Goal: Task Accomplishment & Management: Use online tool/utility

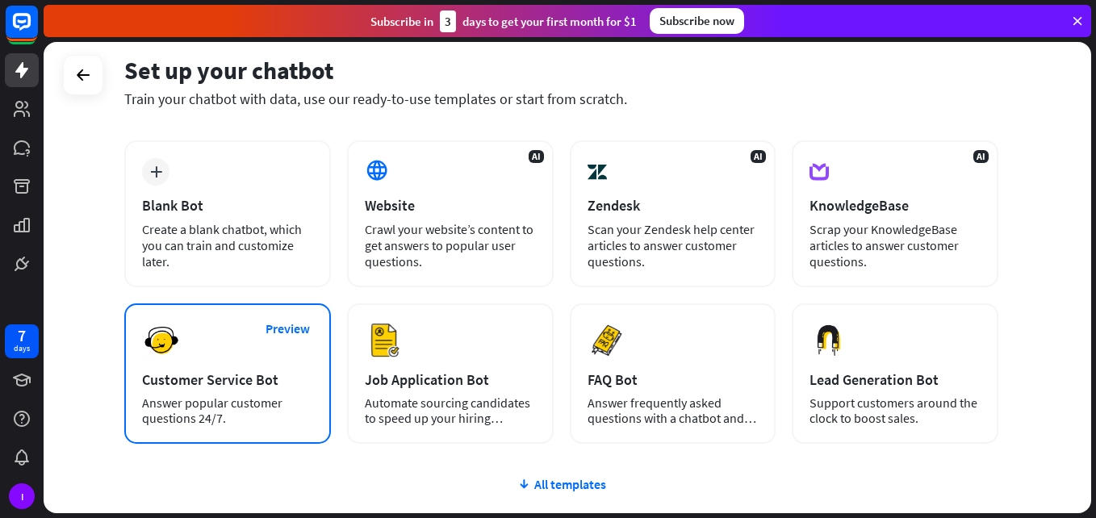
scroll to position [76, 0]
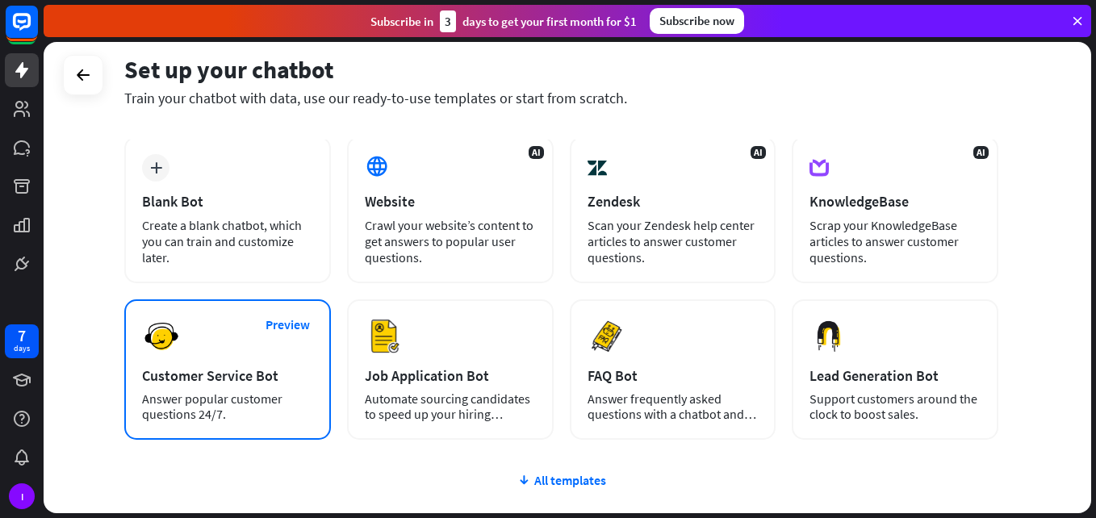
click at [263, 349] on div "Preview Customer Service Bot Answer popular customer questions 24/7." at bounding box center [227, 369] width 207 height 140
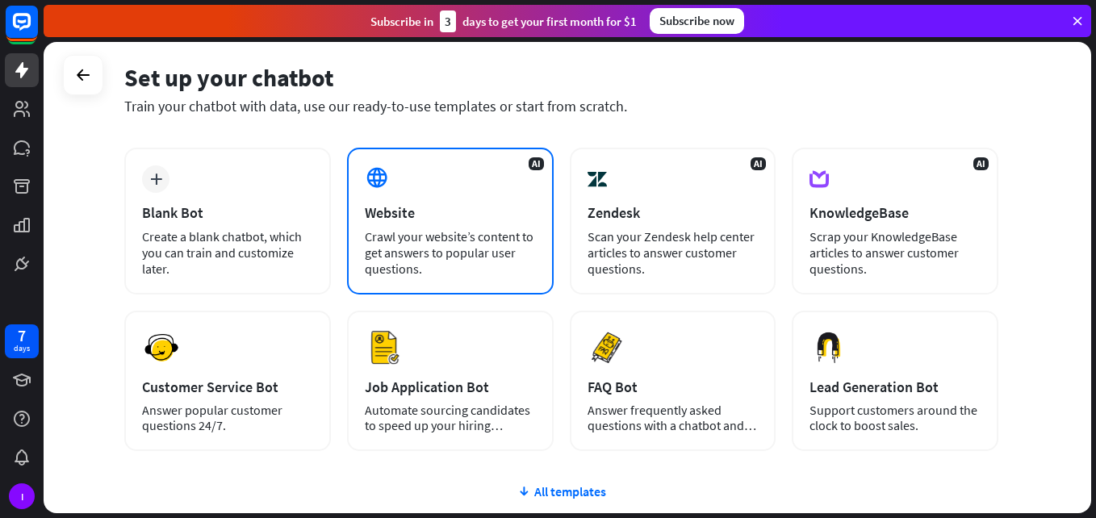
scroll to position [81, 0]
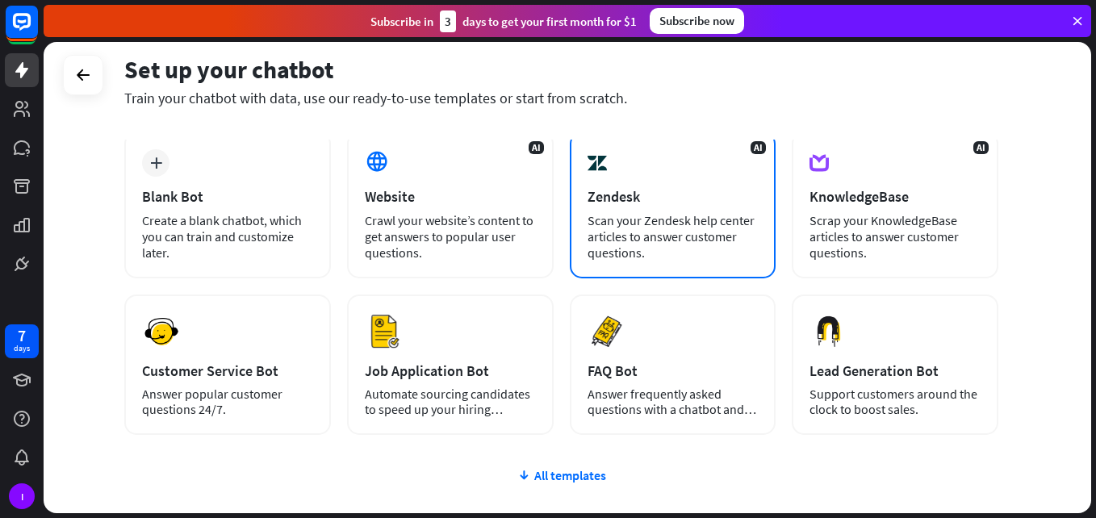
click at [623, 247] on div "Scan your Zendesk help center articles to answer customer questions." at bounding box center [673, 236] width 171 height 48
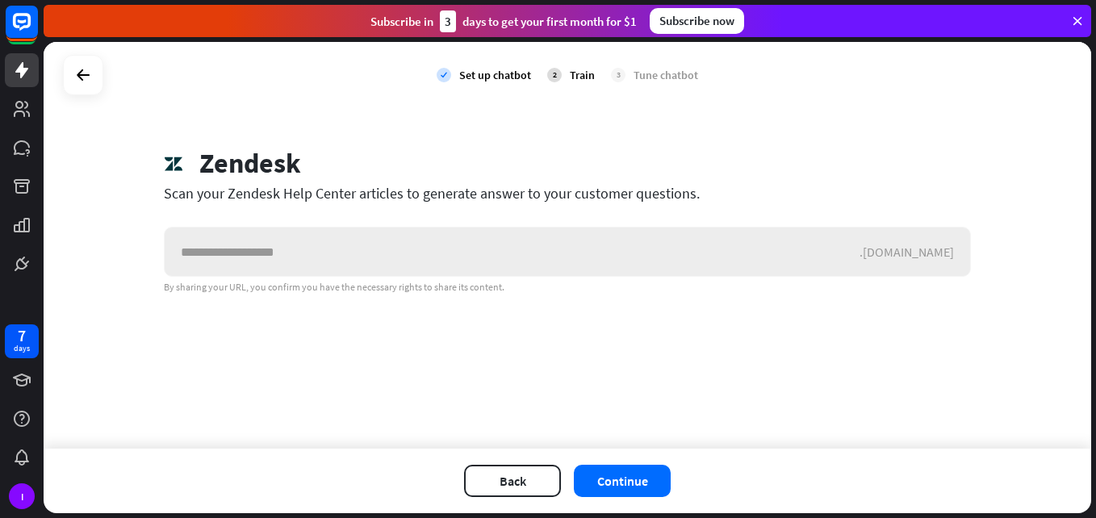
click at [623, 247] on input "text" at bounding box center [512, 252] width 695 height 48
click at [79, 81] on icon at bounding box center [82, 74] width 19 height 19
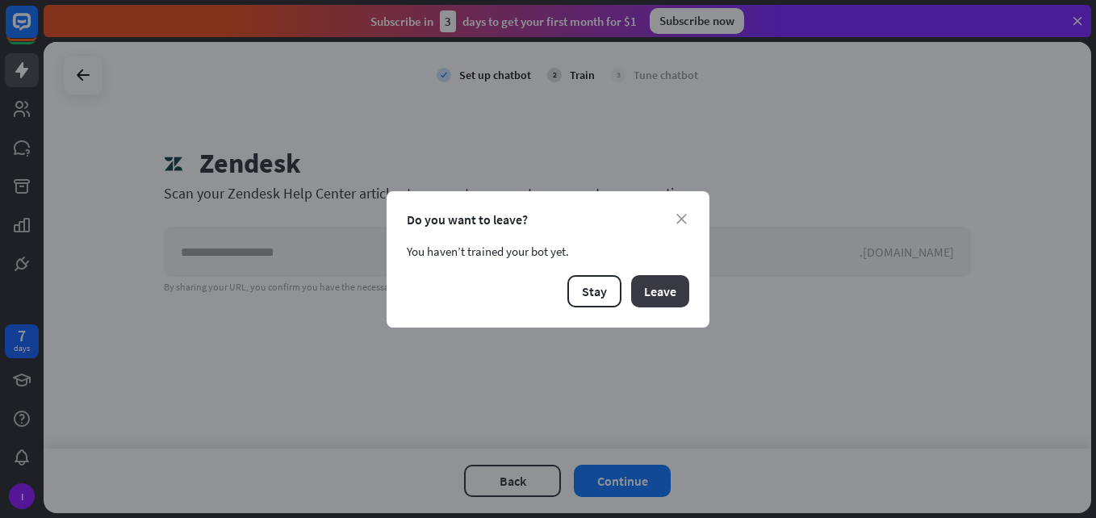
click at [659, 292] on button "Leave" at bounding box center [660, 291] width 58 height 32
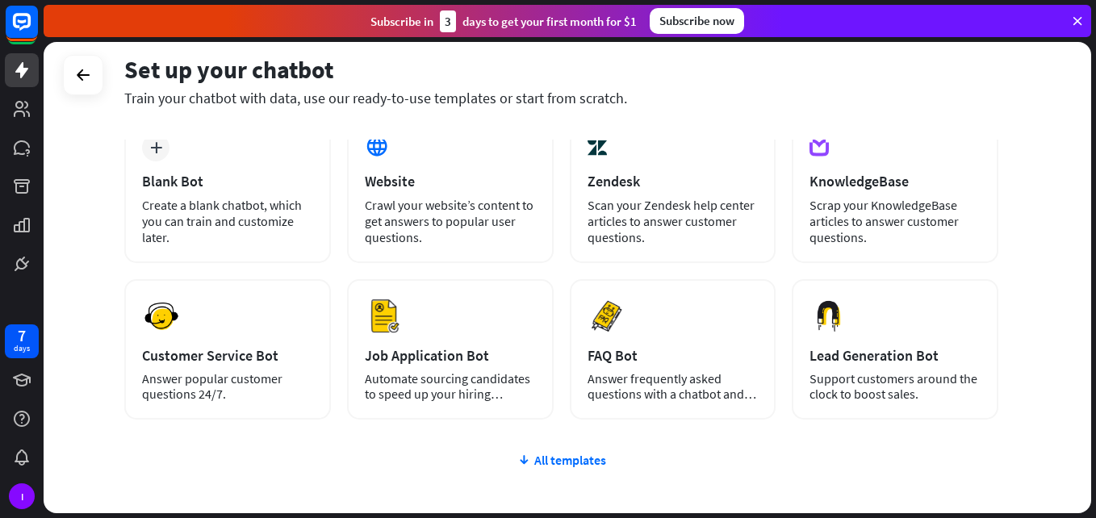
scroll to position [97, 0]
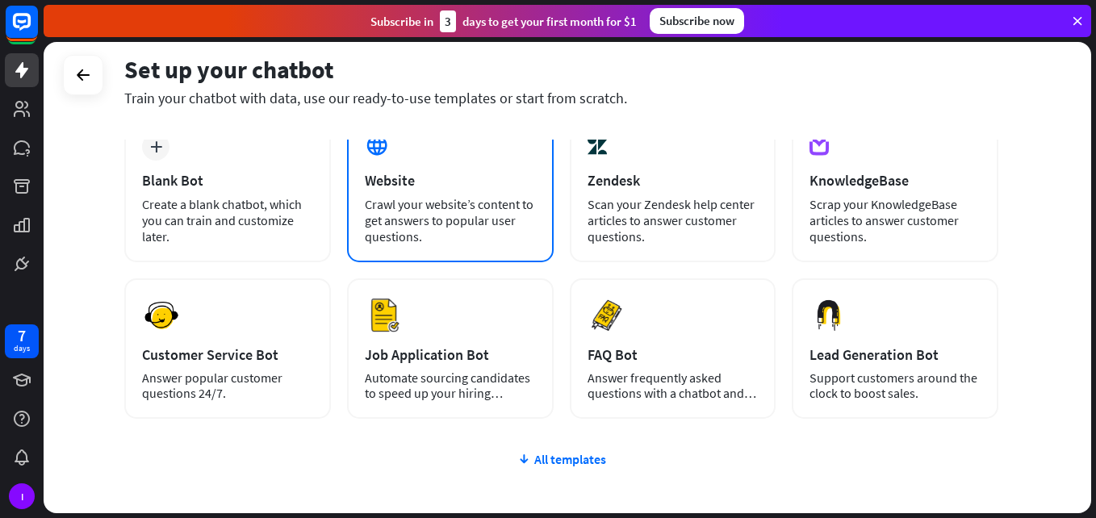
click at [415, 176] on div "Website" at bounding box center [450, 180] width 171 height 19
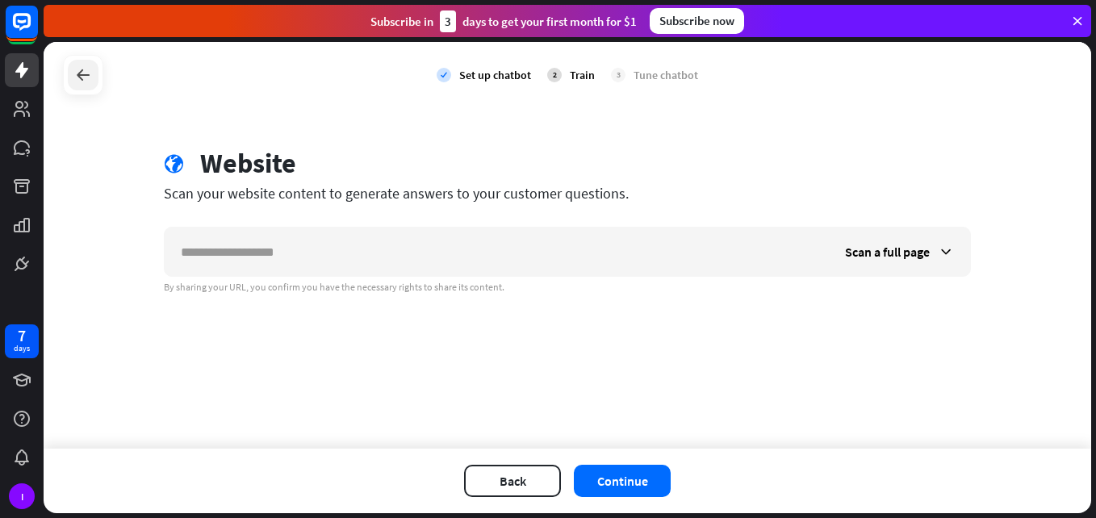
click at [86, 66] on icon at bounding box center [82, 74] width 19 height 19
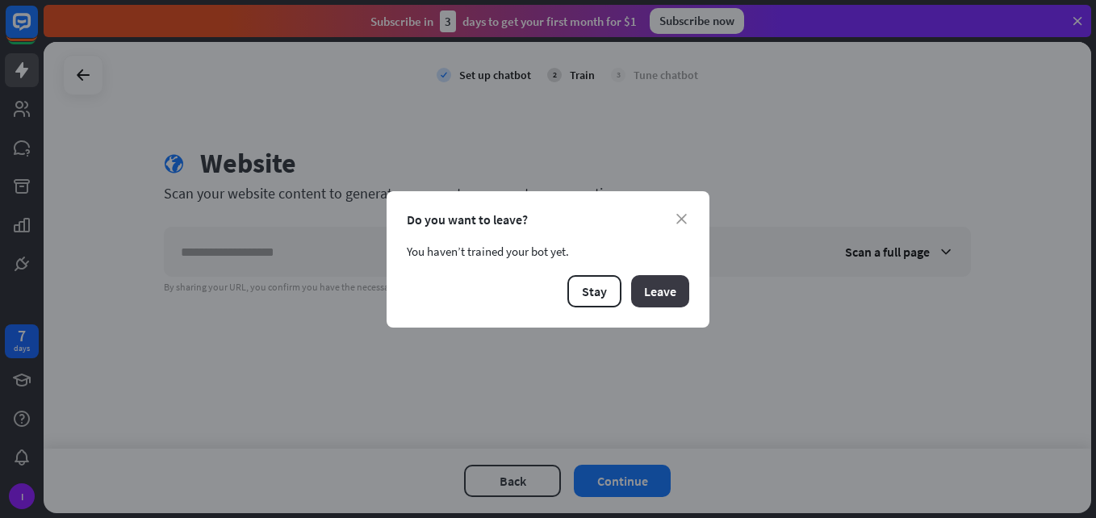
click at [671, 288] on button "Leave" at bounding box center [660, 291] width 58 height 32
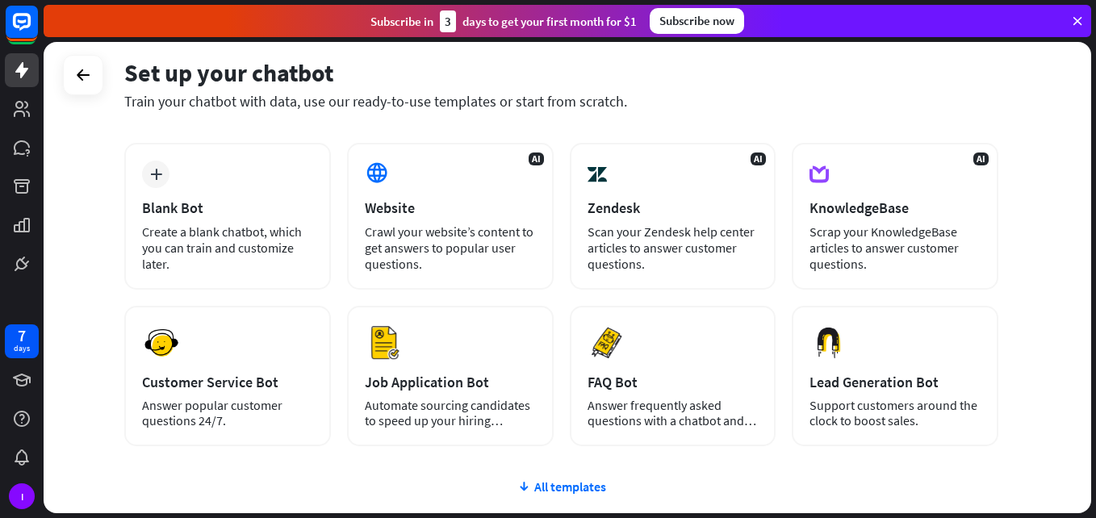
scroll to position [69, 0]
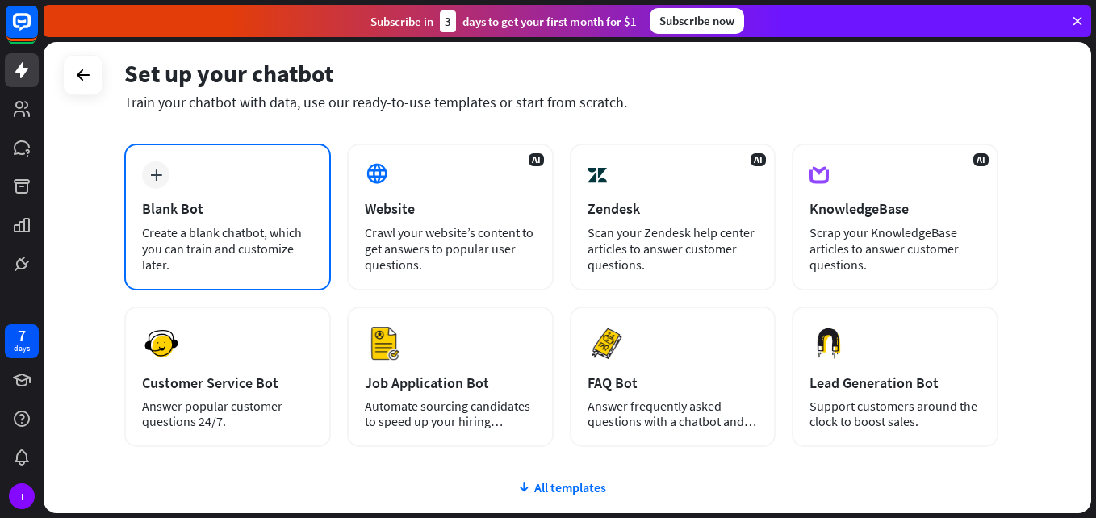
click at [259, 186] on div "plus Blank Bot Create a blank chatbot, which you can train and customize later." at bounding box center [227, 217] width 207 height 147
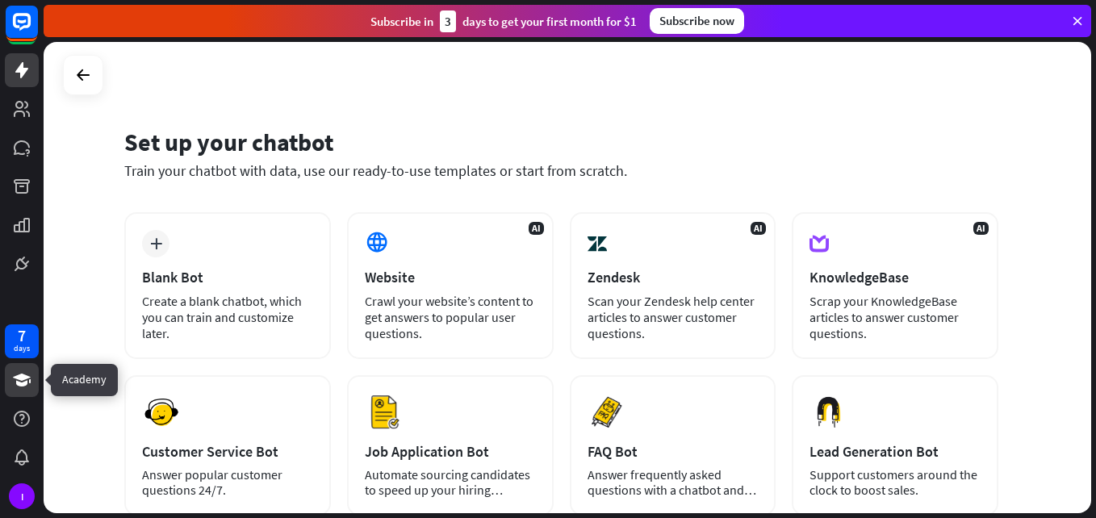
click at [27, 390] on link at bounding box center [22, 380] width 34 height 34
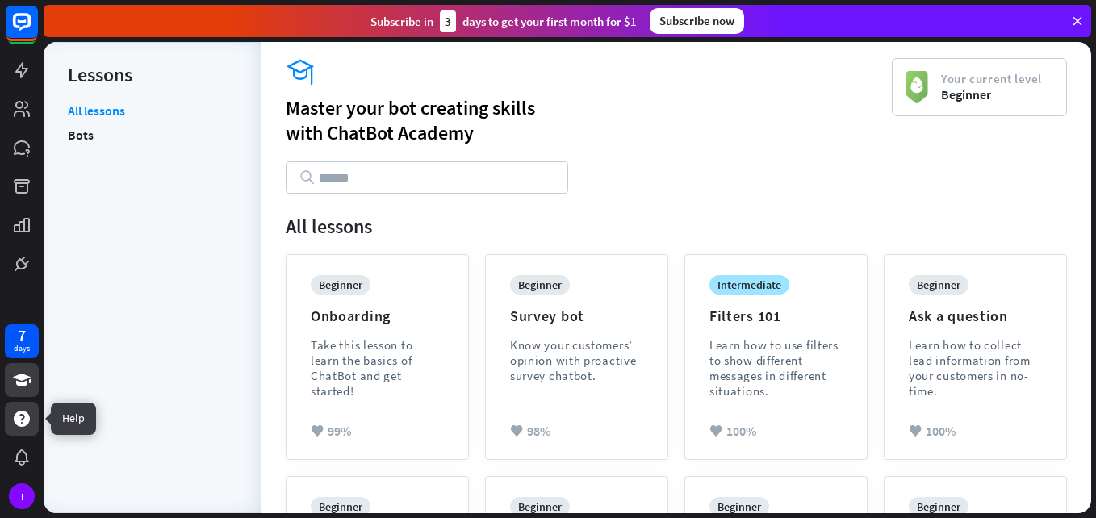
click at [29, 424] on icon at bounding box center [21, 418] width 19 height 19
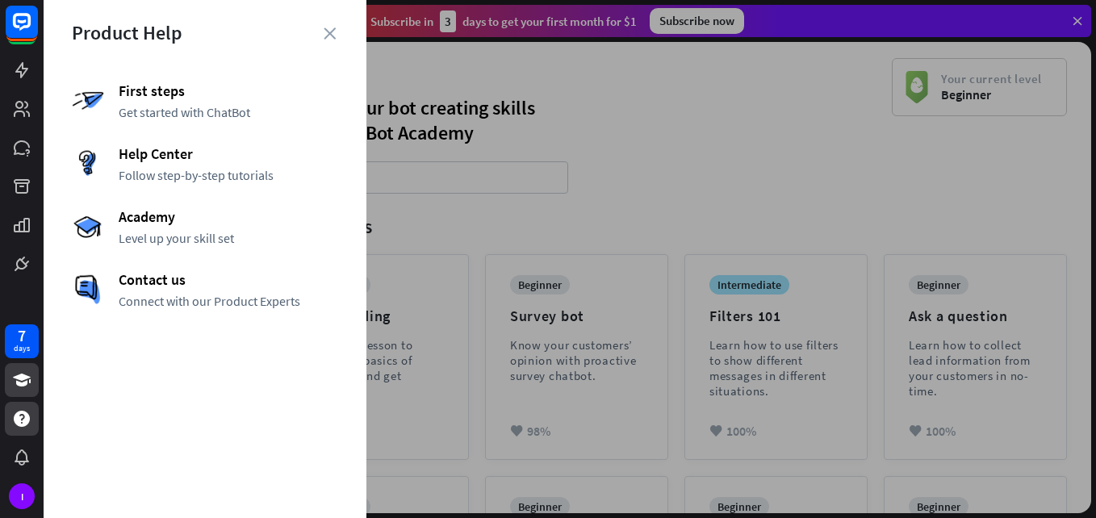
click at [417, 321] on div at bounding box center [570, 259] width 1052 height 518
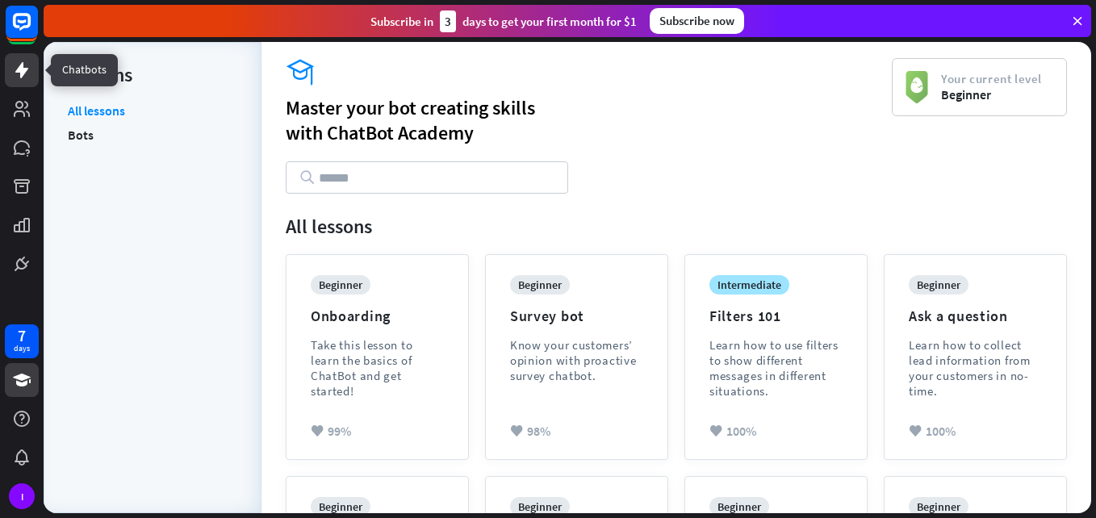
click at [17, 85] on link at bounding box center [22, 70] width 34 height 34
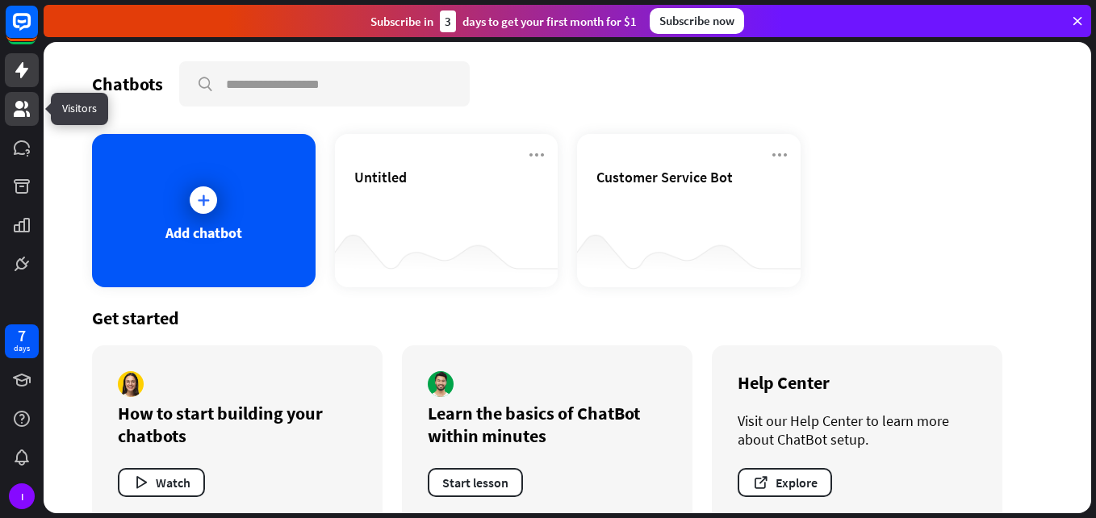
click at [19, 113] on icon at bounding box center [22, 109] width 16 height 16
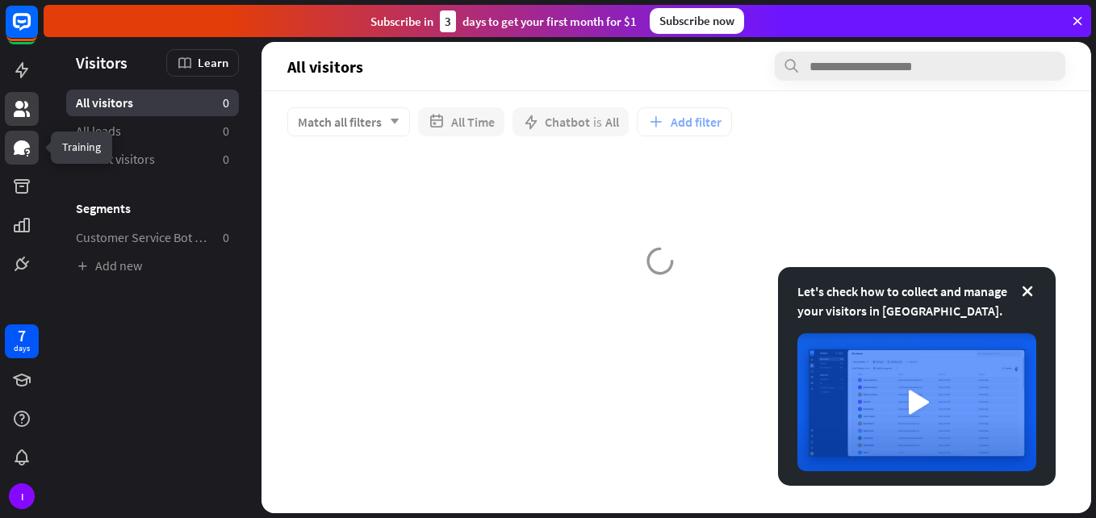
click at [11, 156] on link at bounding box center [22, 148] width 34 height 34
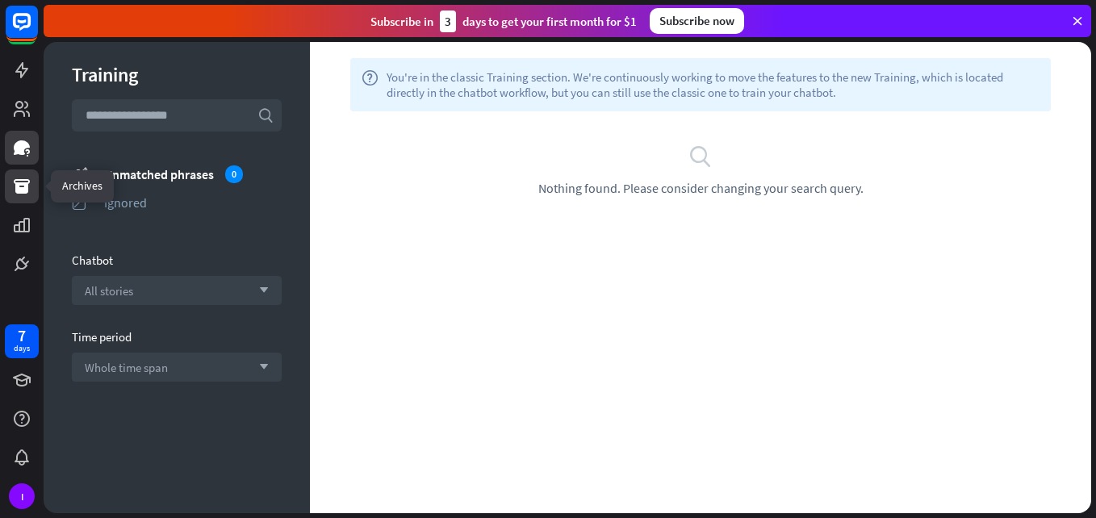
click at [9, 186] on link at bounding box center [22, 186] width 34 height 34
